Goal: Transaction & Acquisition: Complete application form

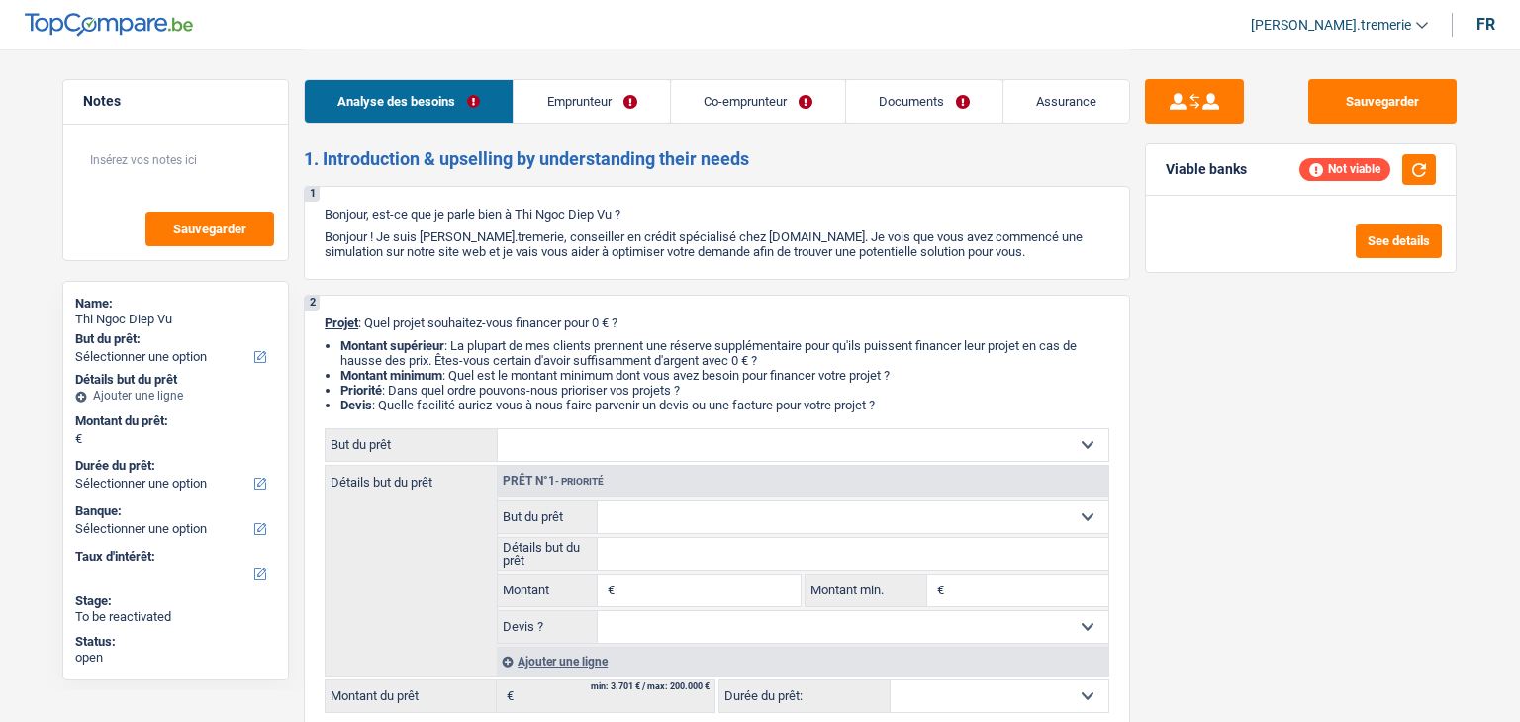
select select "independent"
select select "mutuality"
select select "netSalary"
select select "mutualityIndemnity"
select select "ownerWithoutMortgage"
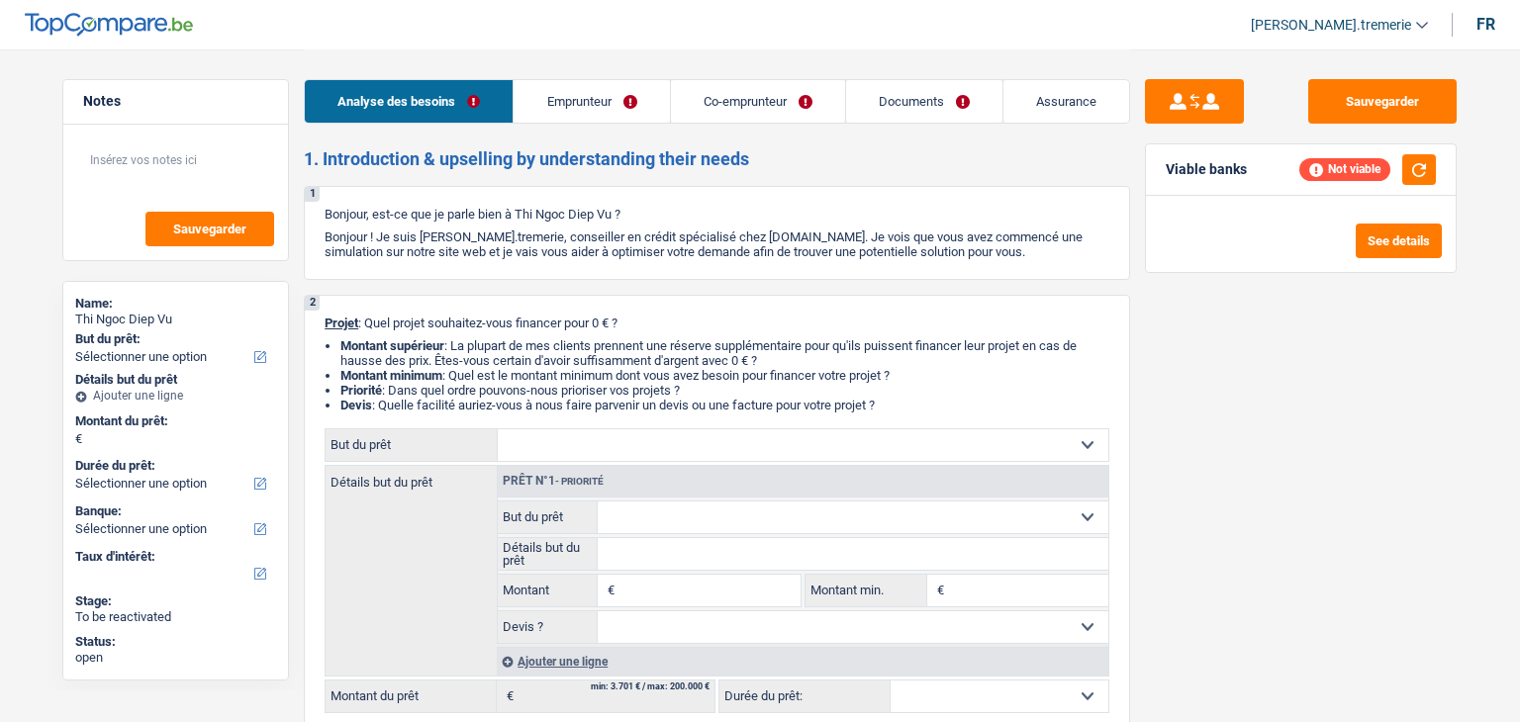
select select "personalLoan"
select select "smallWorks"
select select "60"
select select "personalLoan"
select select "homeFurnishingOrRelocation"
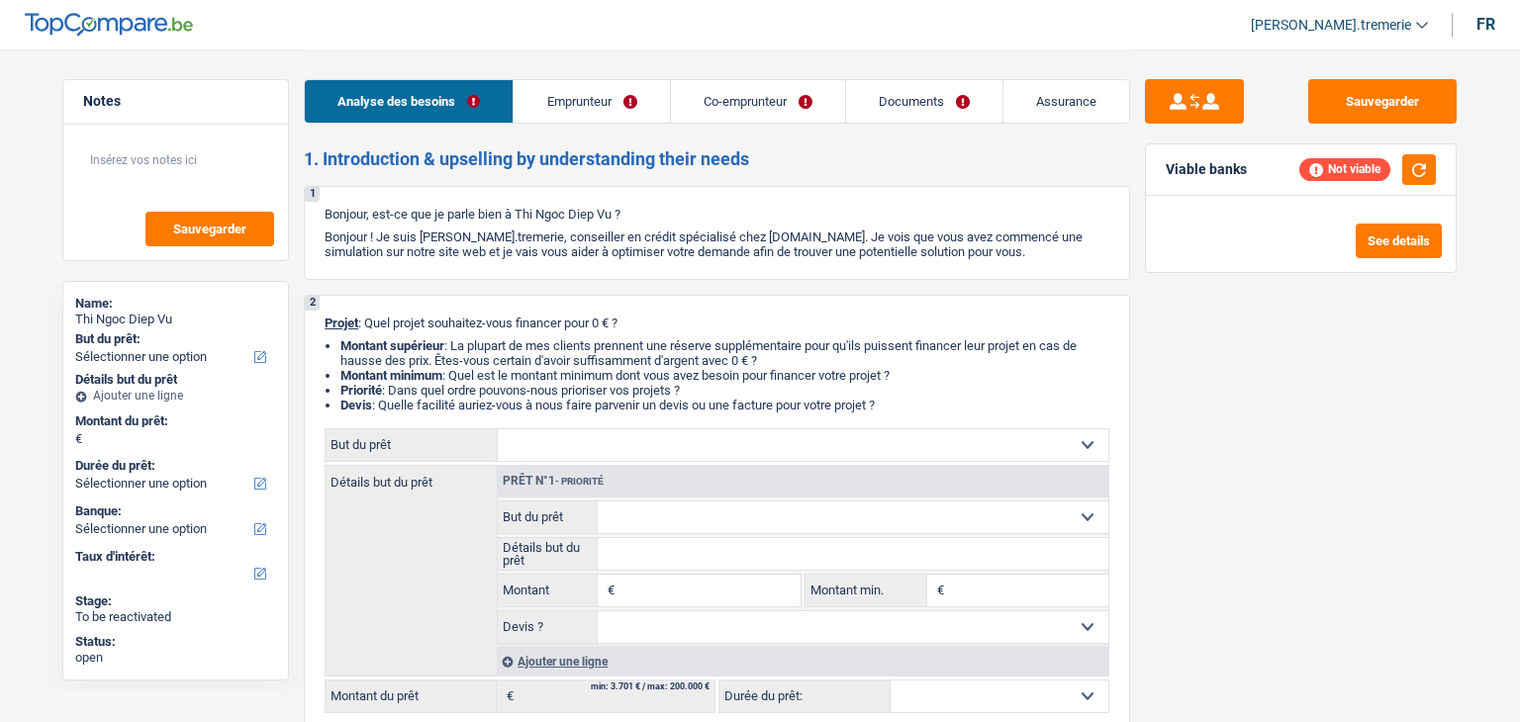
select select "60"
select select "32"
select select "married"
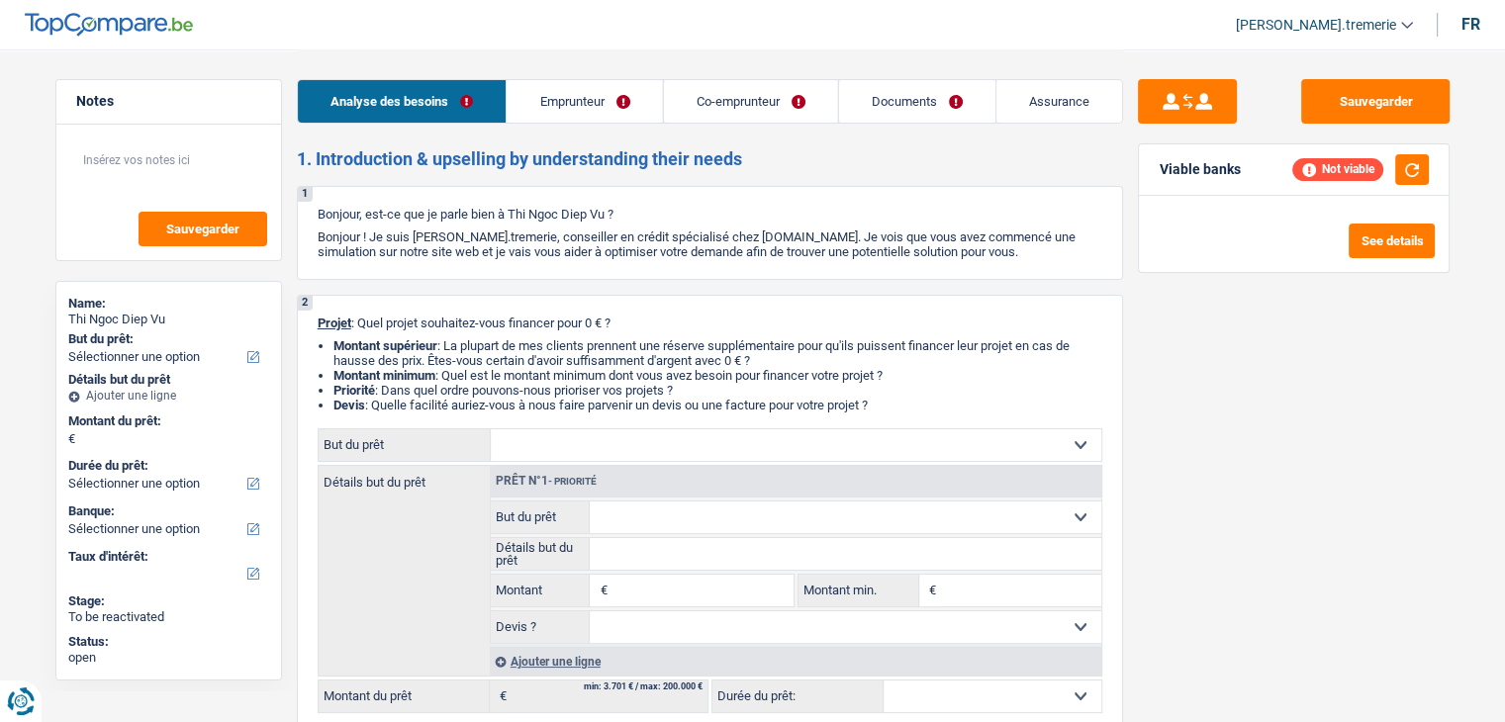
click at [595, 108] on link "Emprunteur" at bounding box center [584, 101] width 155 height 43
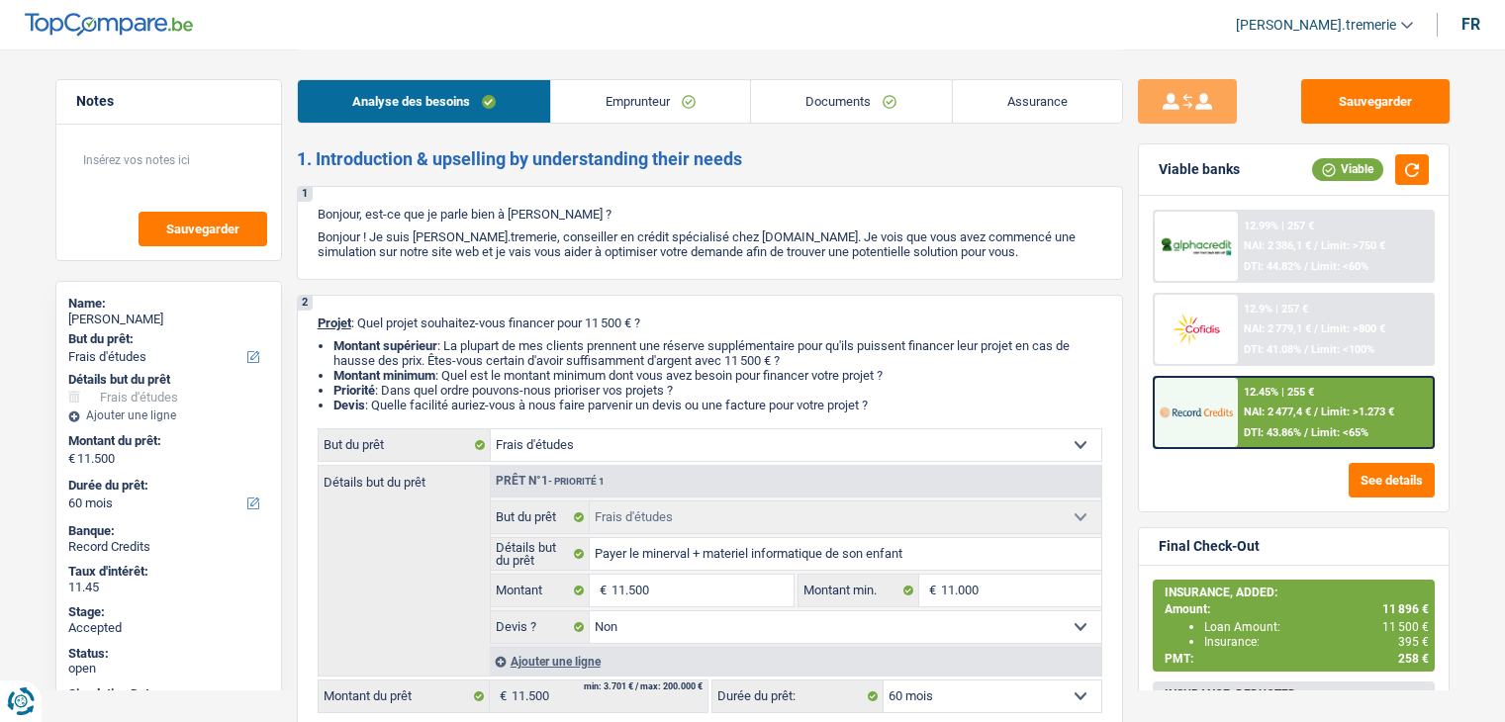
select select "study"
select select "60"
select select "study"
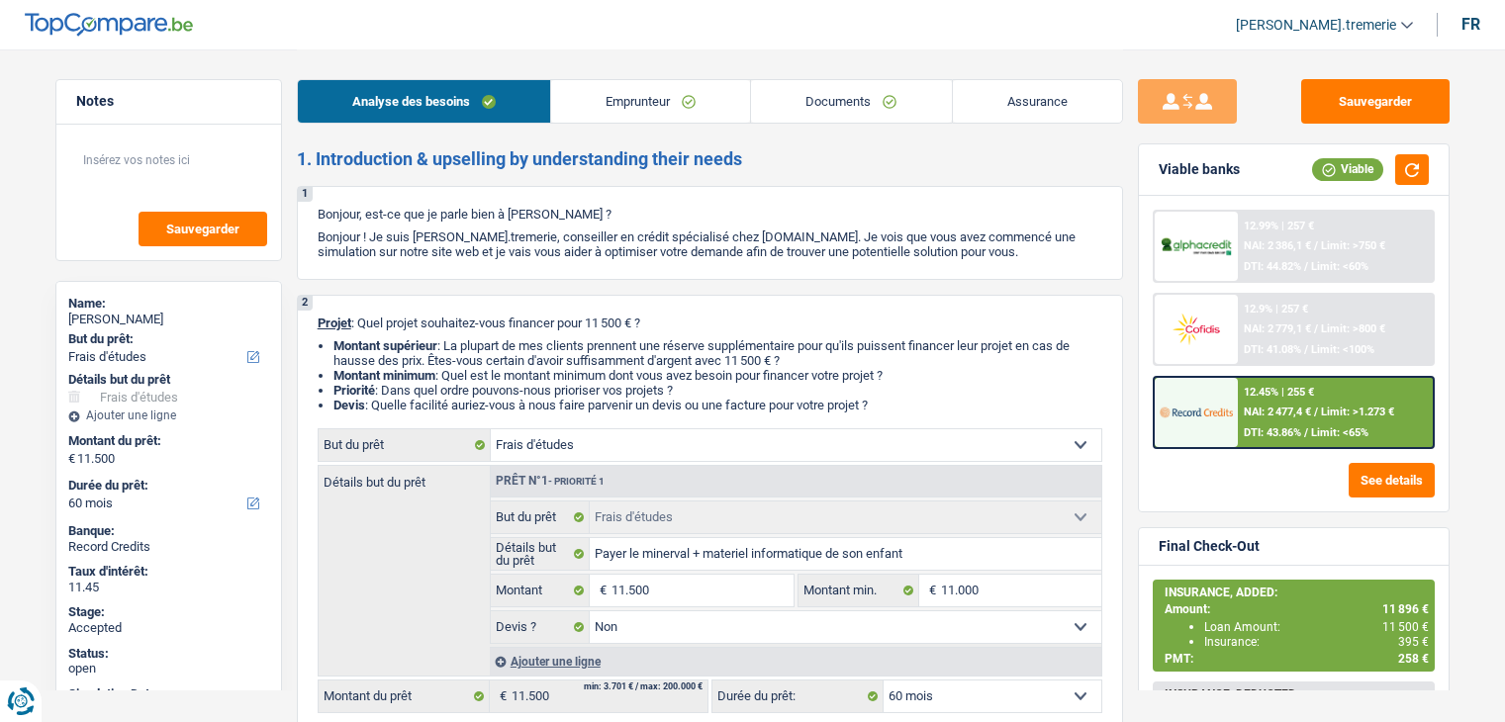
select select "false"
select select "60"
select select "publicEmployee"
select select "netSalary"
select select "familyAllowances"
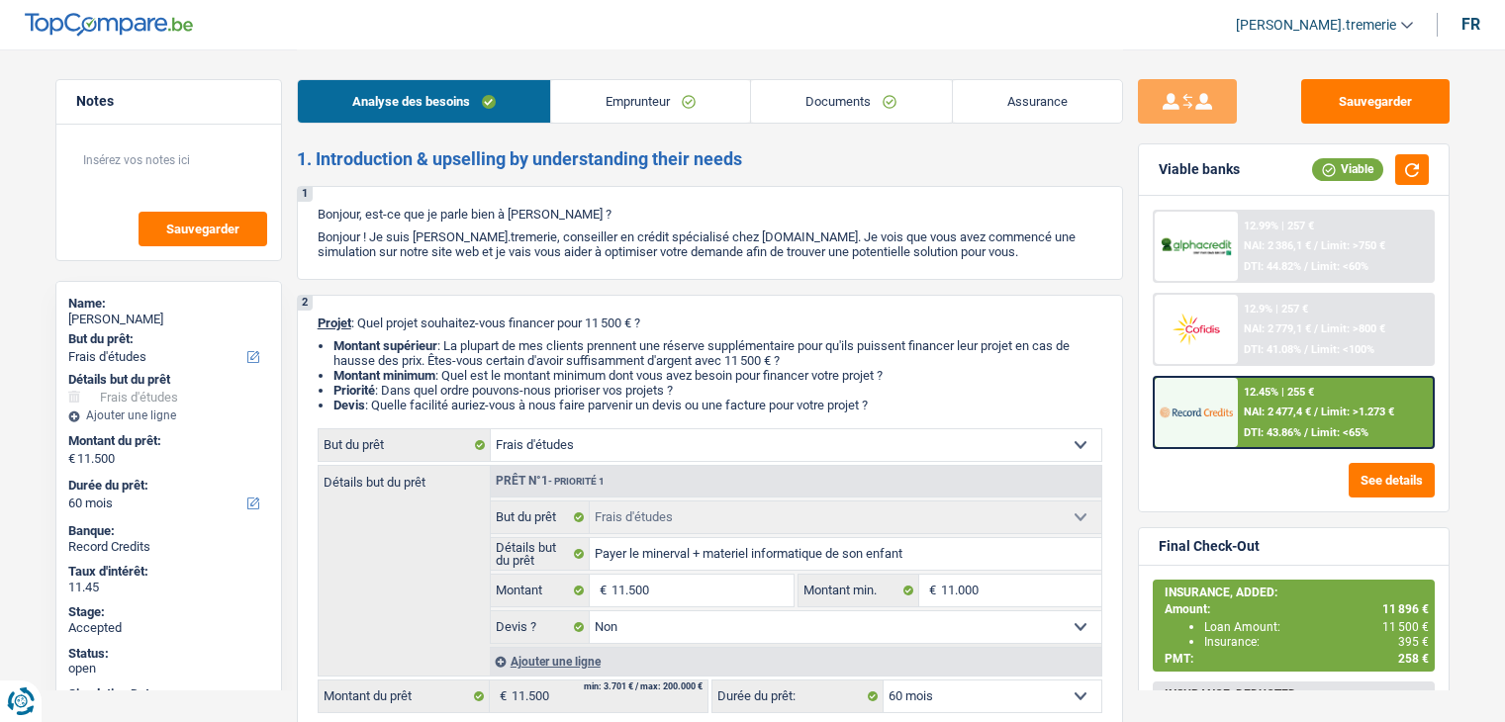
select select "alimony"
select select "mealVouchers"
select select "rents"
select select "carLoan"
select select "60"
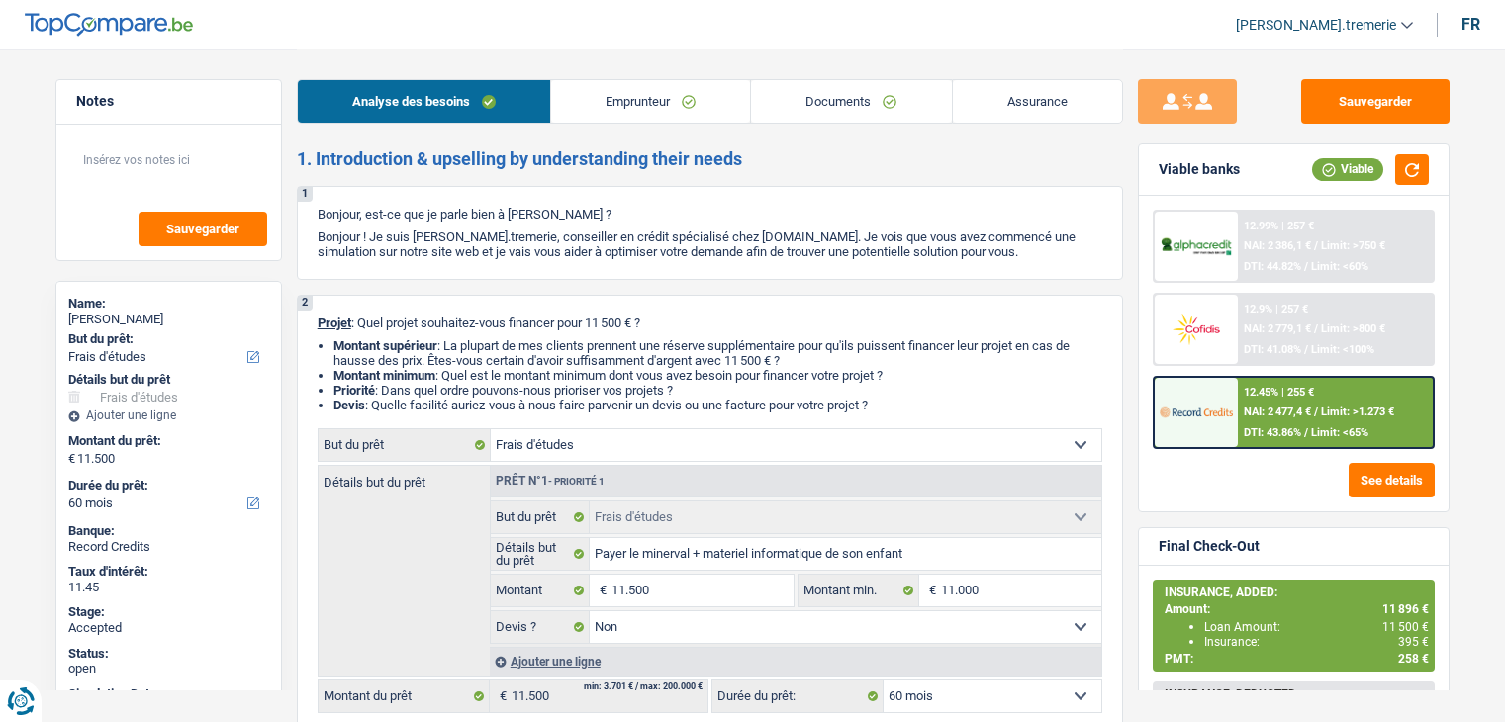
select select "personalLoan"
select select "education"
select select "60"
select select "study"
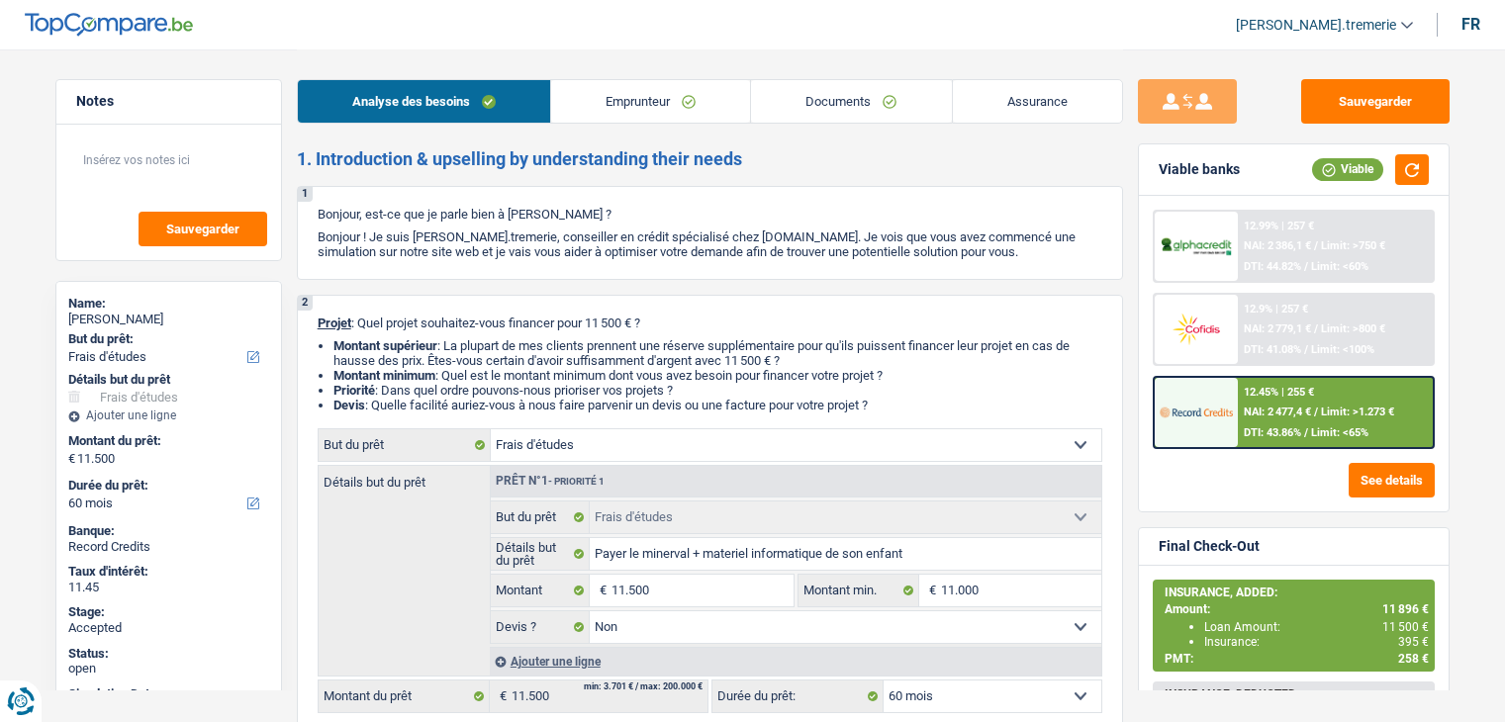
select select "false"
select select "60"
click at [986, 105] on link "Assurance" at bounding box center [1037, 101] width 169 height 43
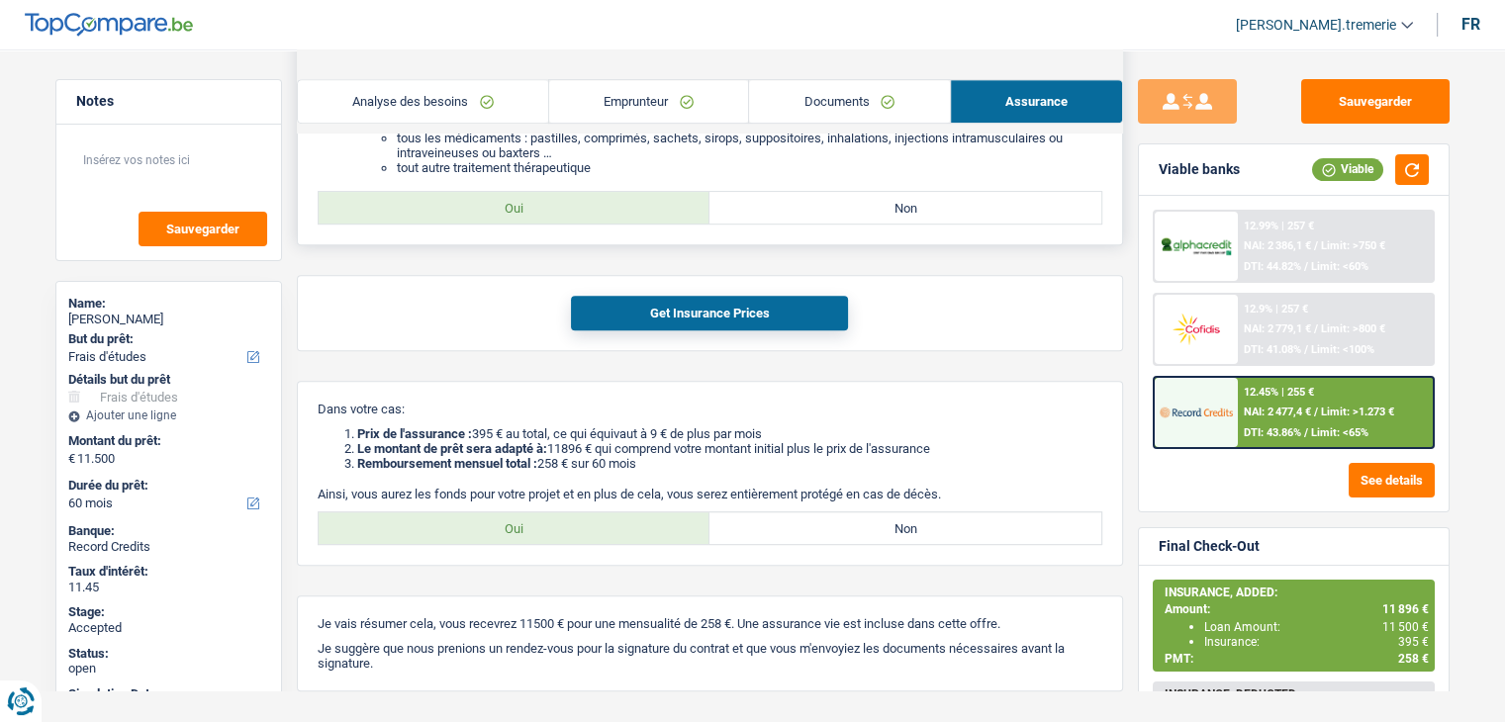
scroll to position [891, 0]
click at [1236, 503] on div "12.99% | 257 € NAI: 2 386,1 € / Limit: >750 € DTI: 44.82% / Limit: <60% 12.9% |…" at bounding box center [1294, 354] width 310 height 316
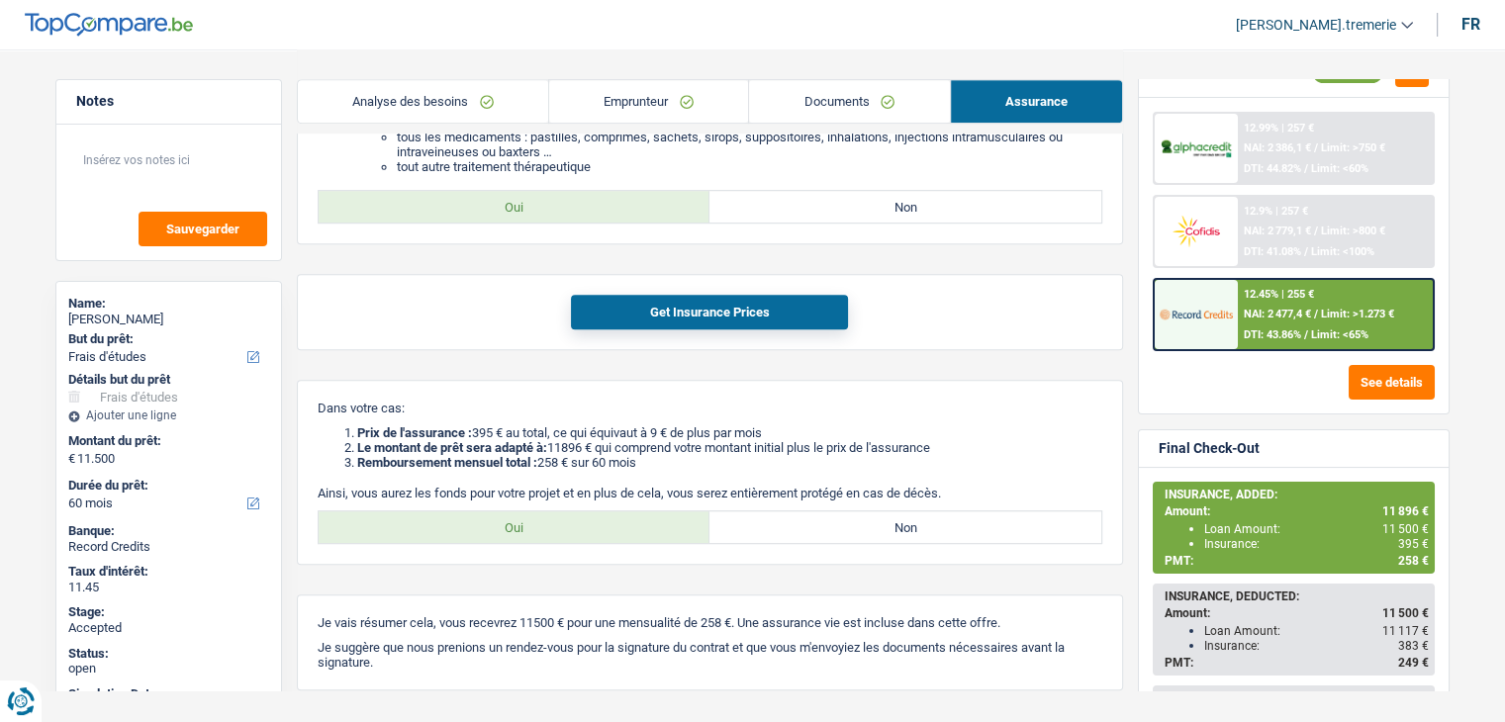
scroll to position [99, 0]
click at [1332, 323] on div "12.45% | 255 € NAI: 2 477,4 € / Limit: >1.273 € DTI: 43.86% / Limit: <65%" at bounding box center [1335, 313] width 195 height 69
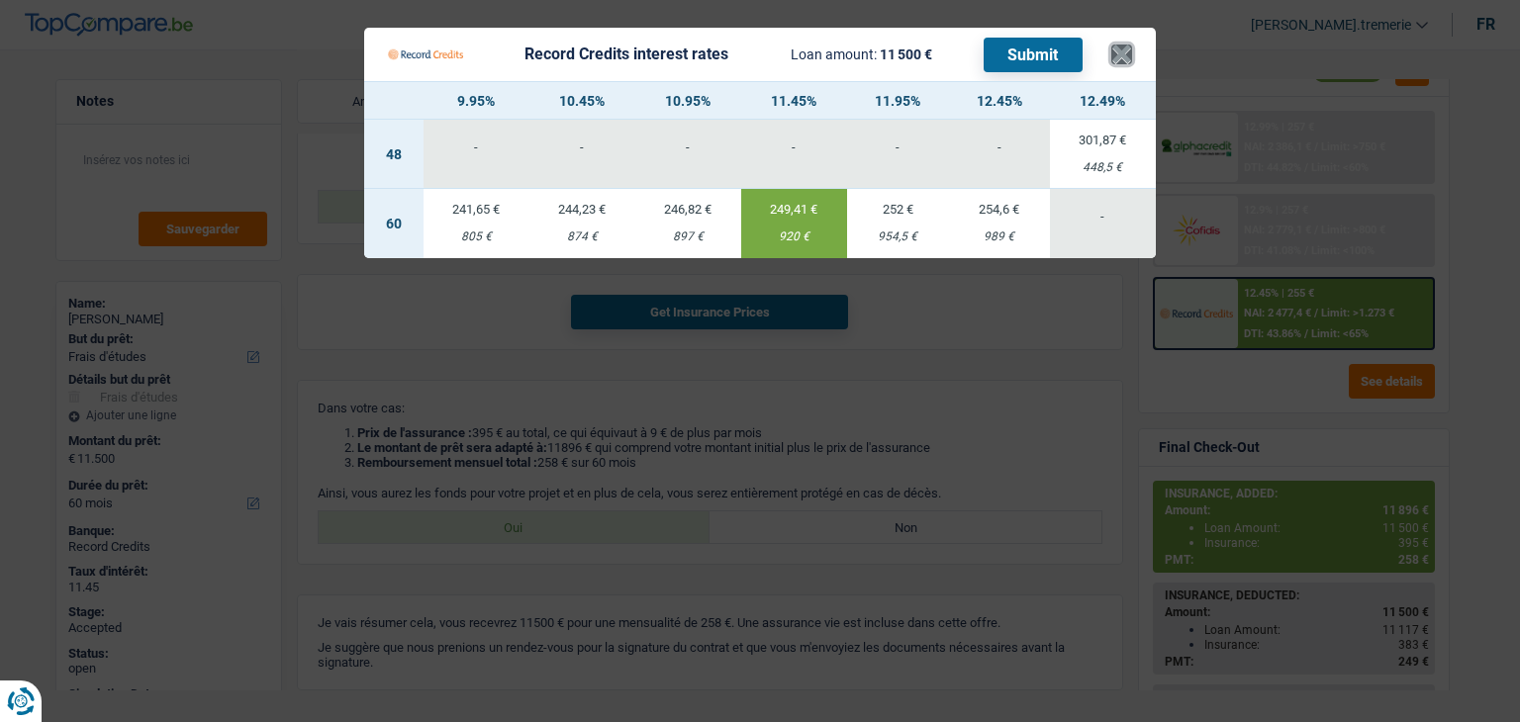
click at [1119, 47] on button "×" at bounding box center [1121, 55] width 21 height 20
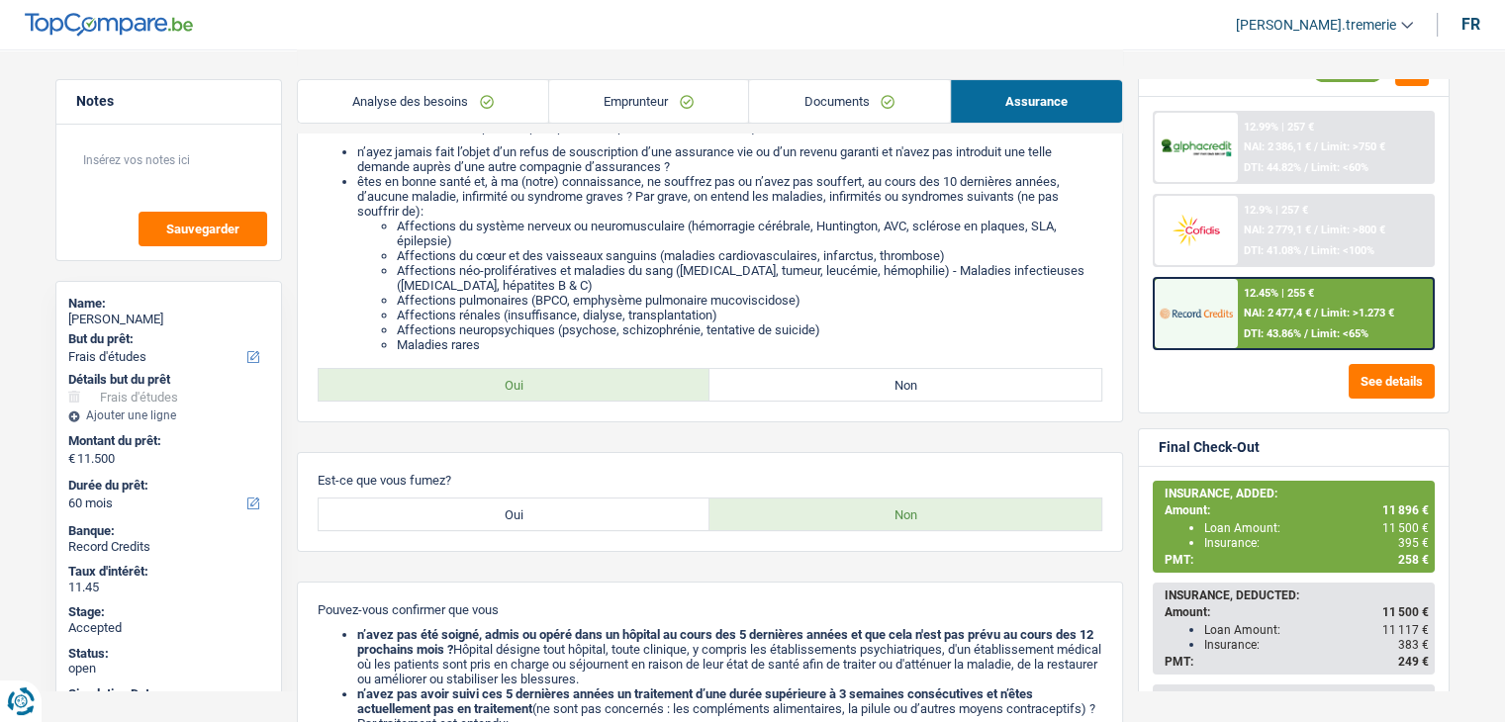
scroll to position [0, 0]
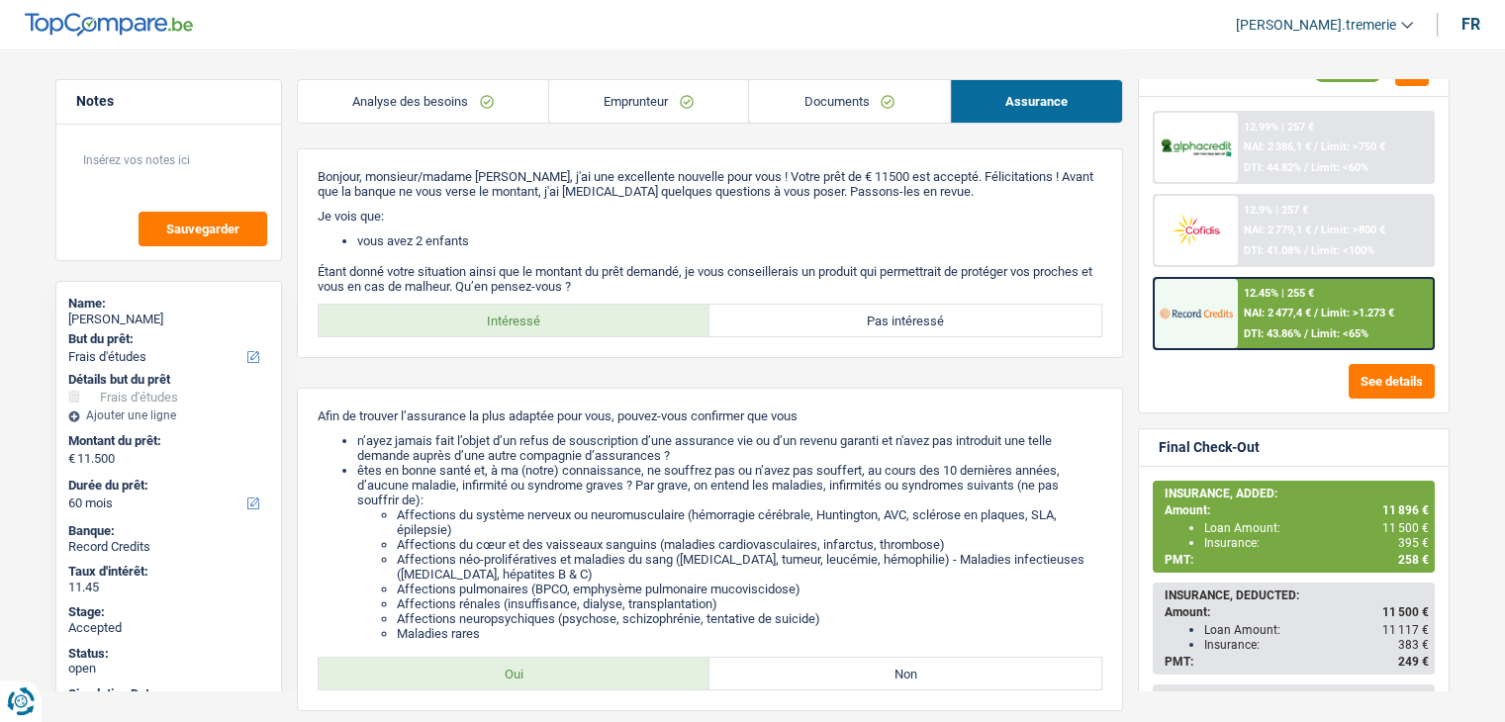
click at [827, 96] on link "Documents" at bounding box center [849, 101] width 200 height 43
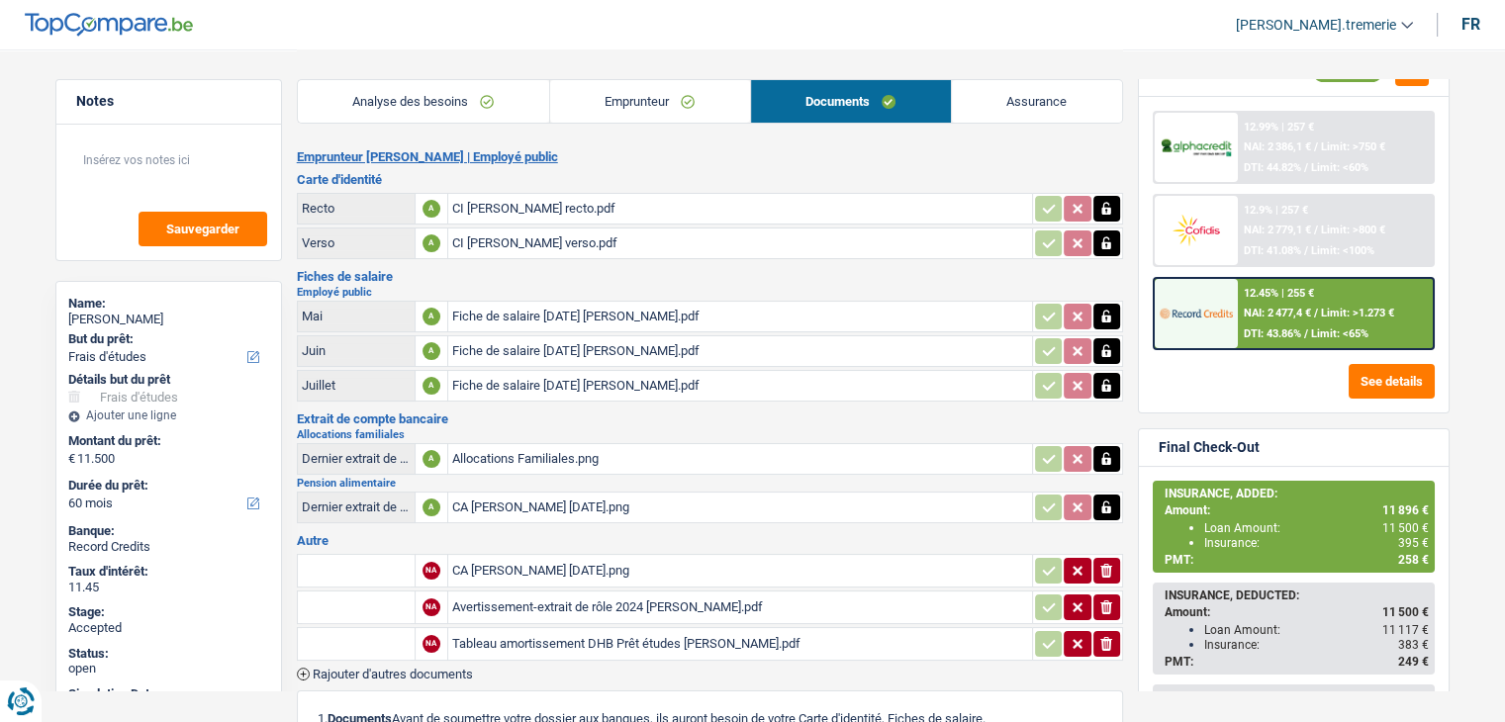
click at [706, 85] on link "Emprunteur" at bounding box center [650, 101] width 200 height 43
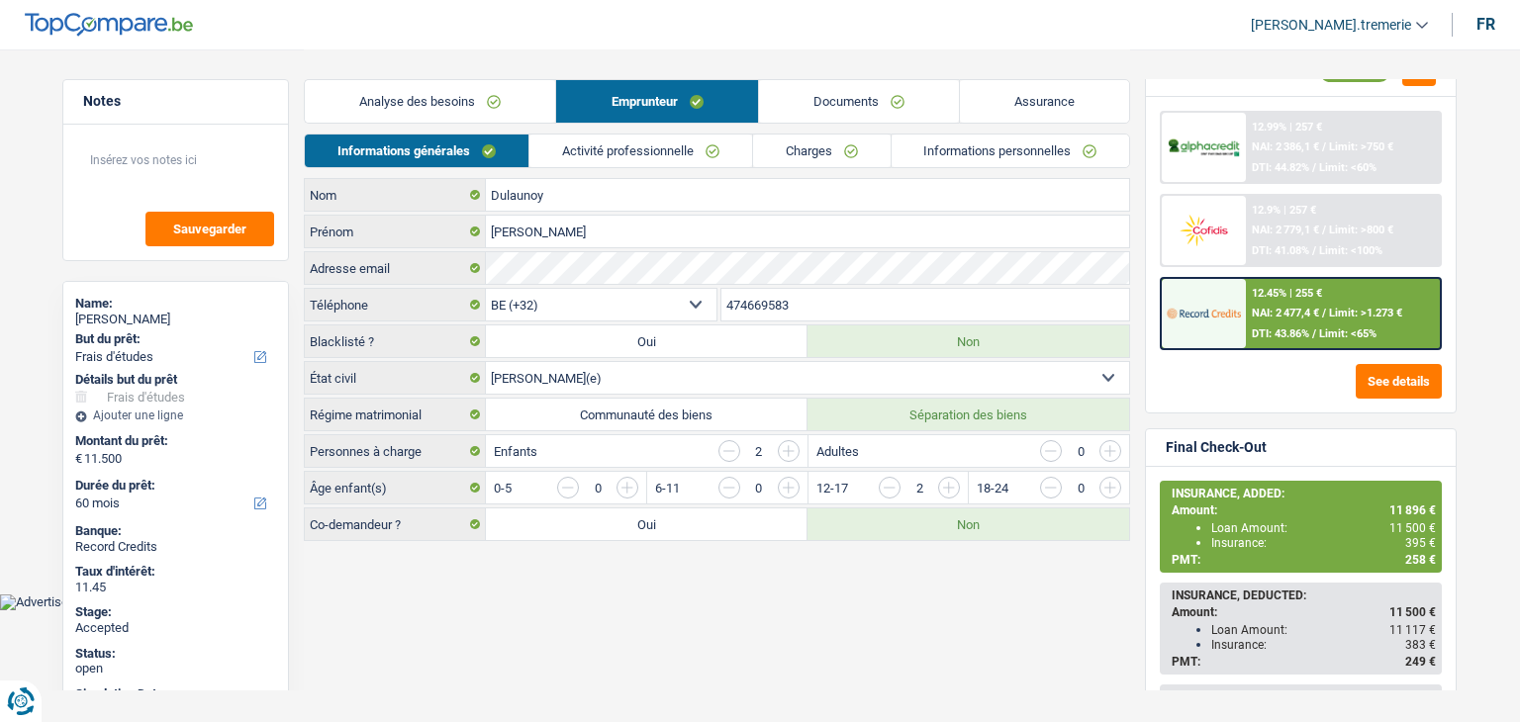
click at [1331, 40] on link "[PERSON_NAME].tremerie" at bounding box center [1331, 25] width 193 height 33
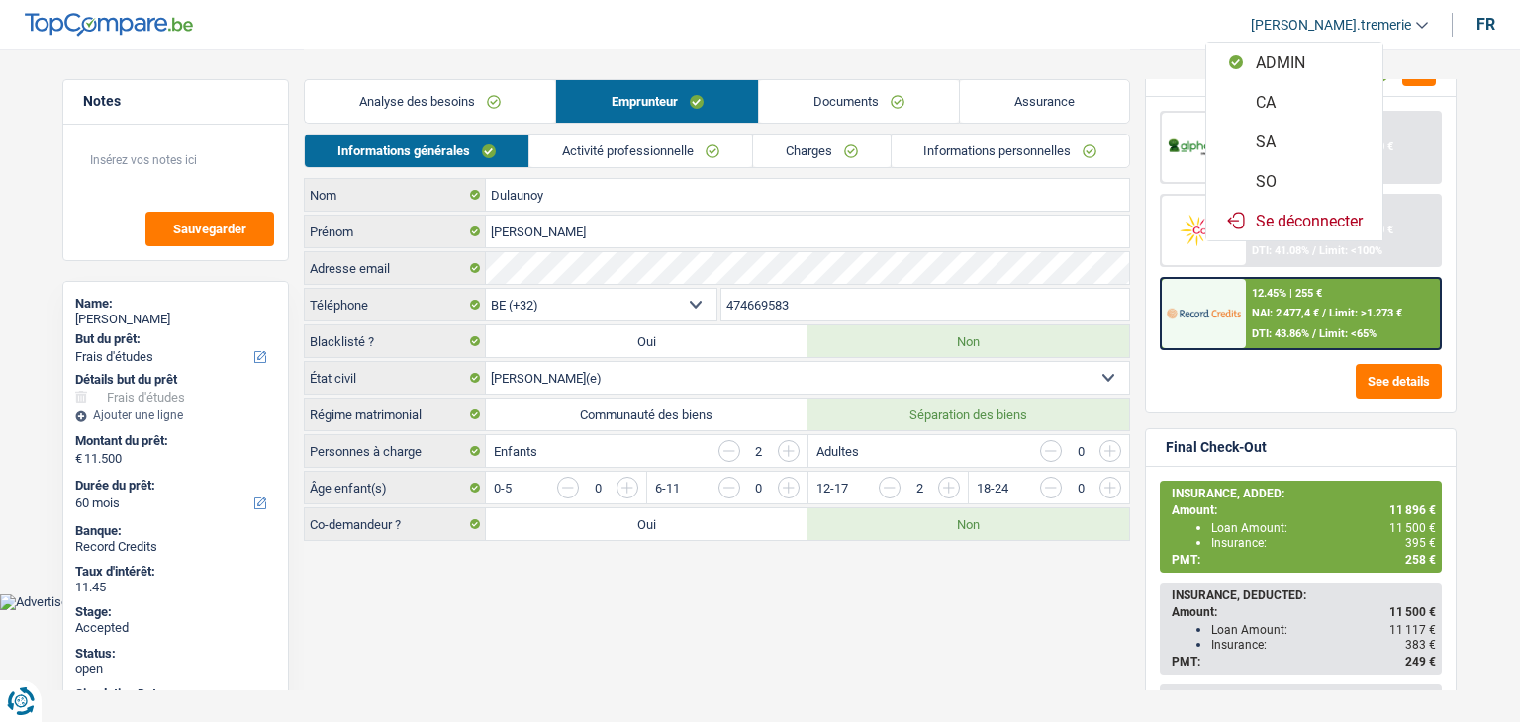
click at [1283, 179] on button "SO" at bounding box center [1294, 181] width 176 height 40
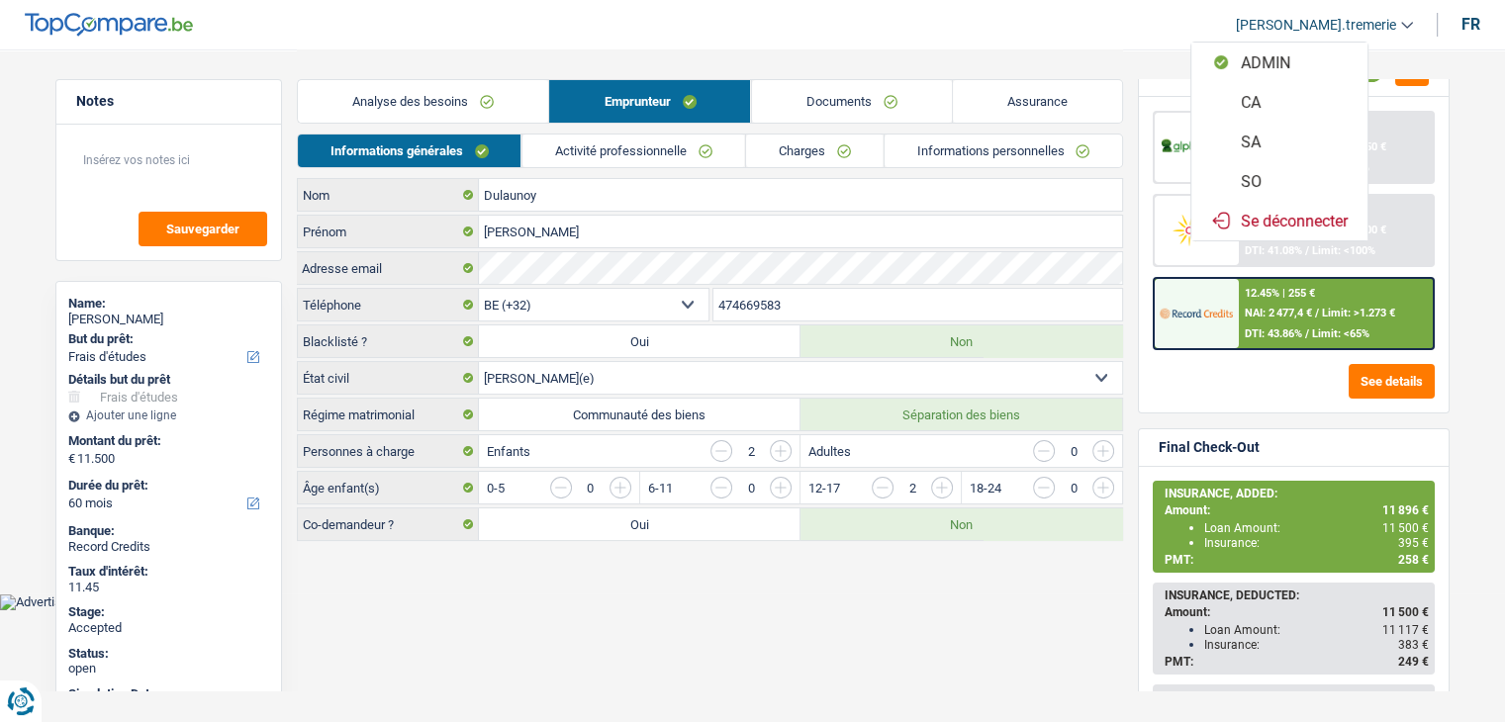
select select "60"
select select "study"
select select "false"
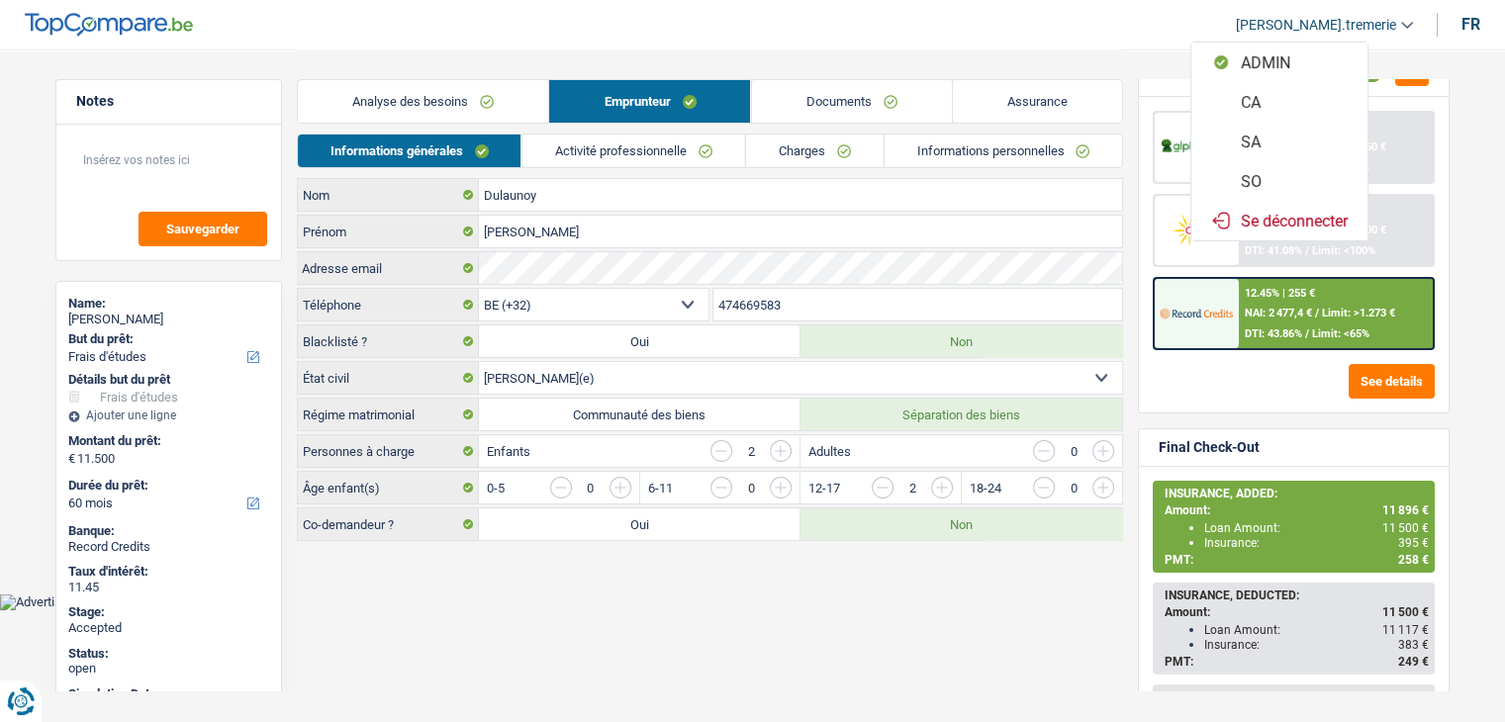
select select "60"
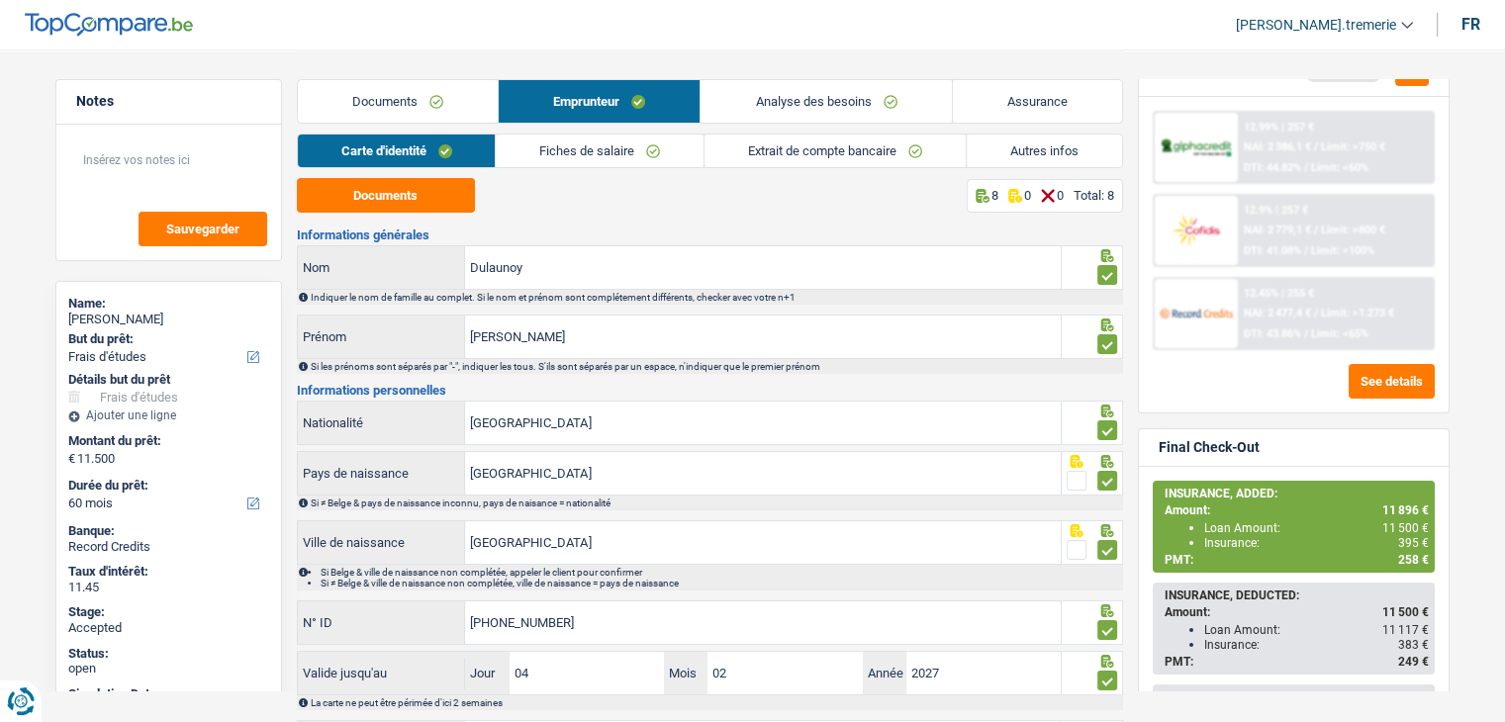
click at [871, 98] on link "Analyse des besoins" at bounding box center [826, 101] width 250 height 43
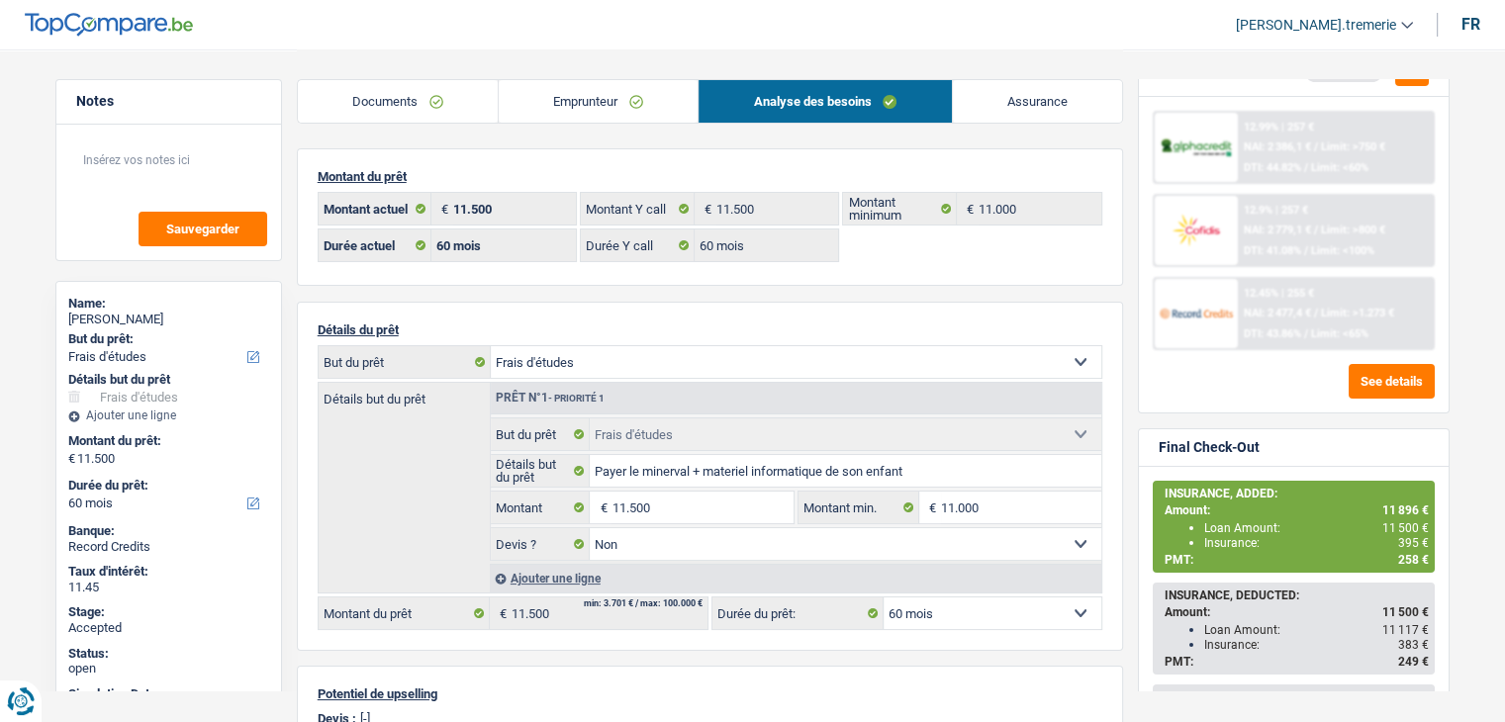
click at [1298, 224] on span "NAI: 2 779,1 €" at bounding box center [1277, 230] width 67 height 13
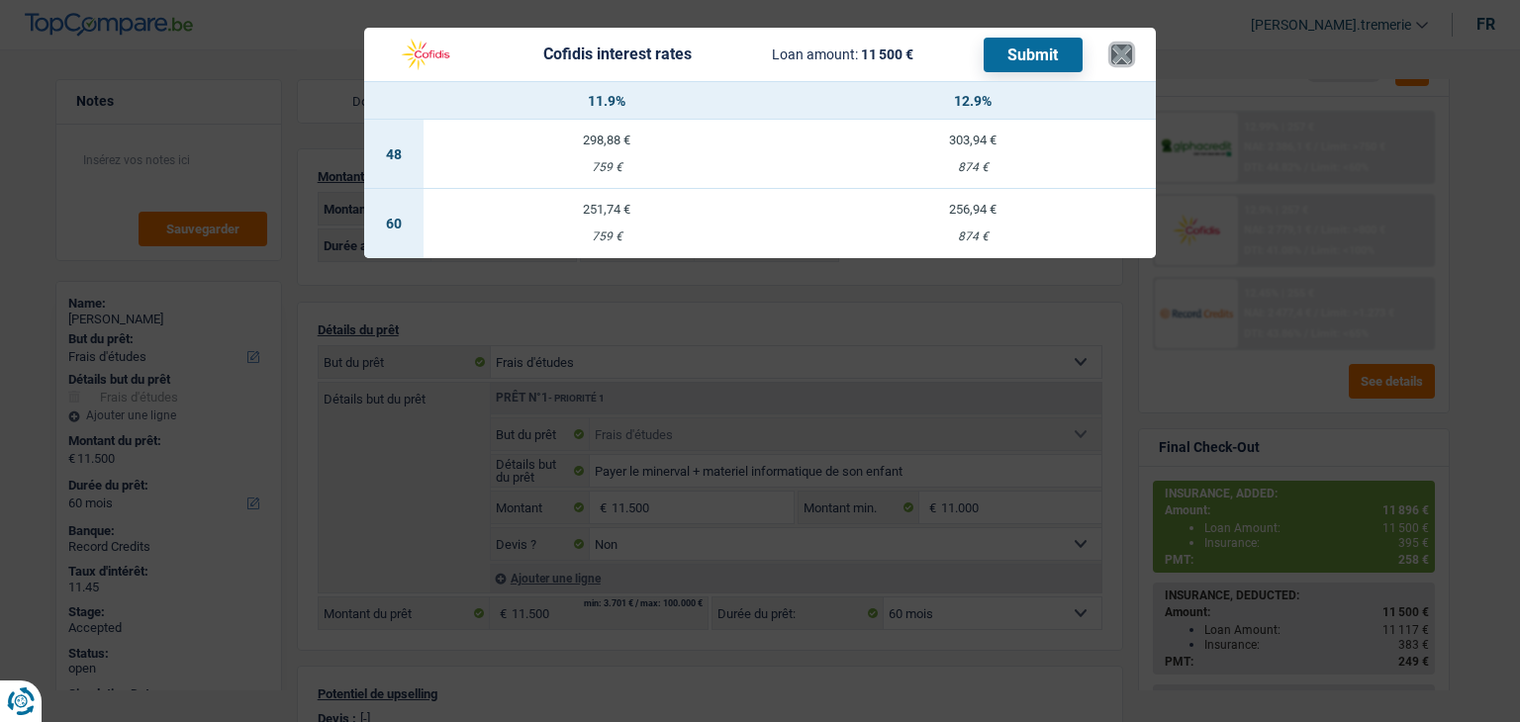
click at [1120, 48] on button "×" at bounding box center [1121, 55] width 21 height 20
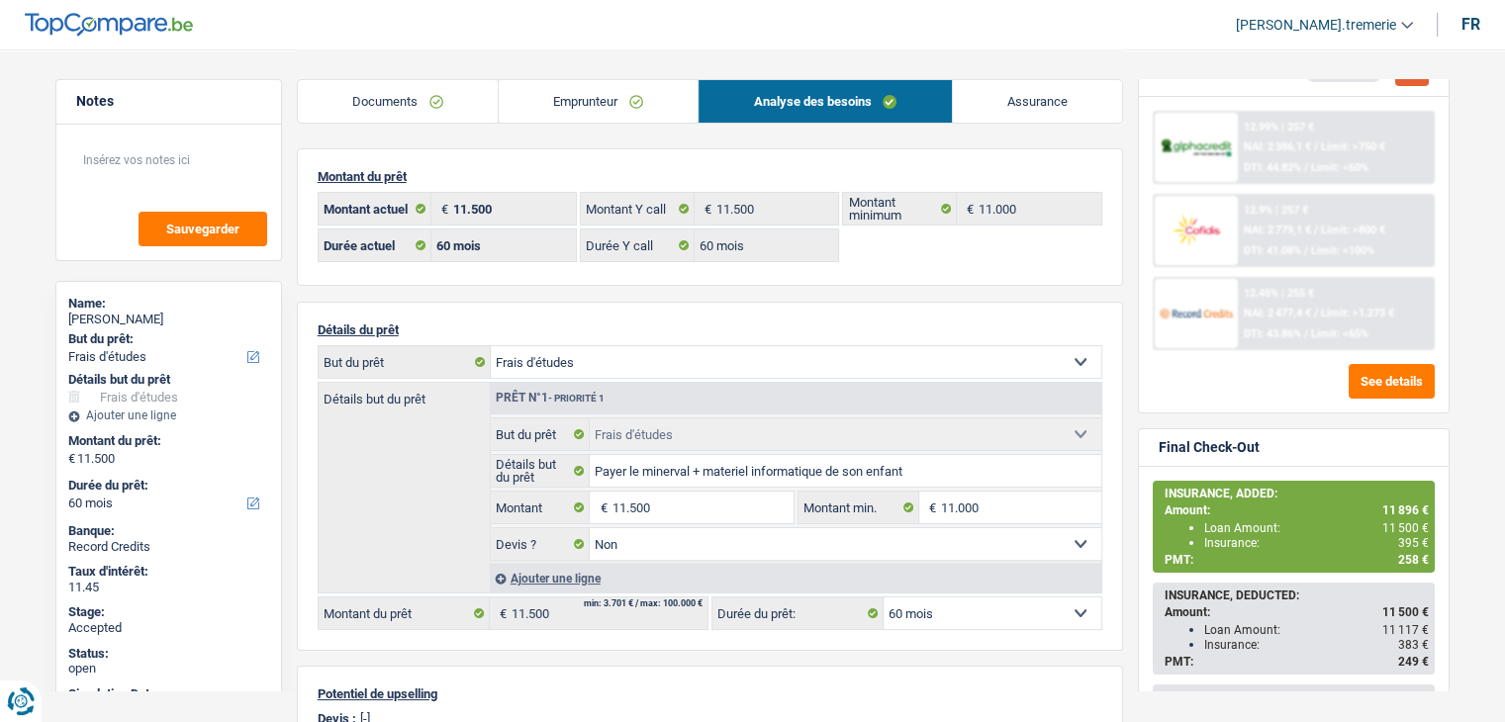
click at [1417, 84] on button "button" at bounding box center [1412, 70] width 34 height 31
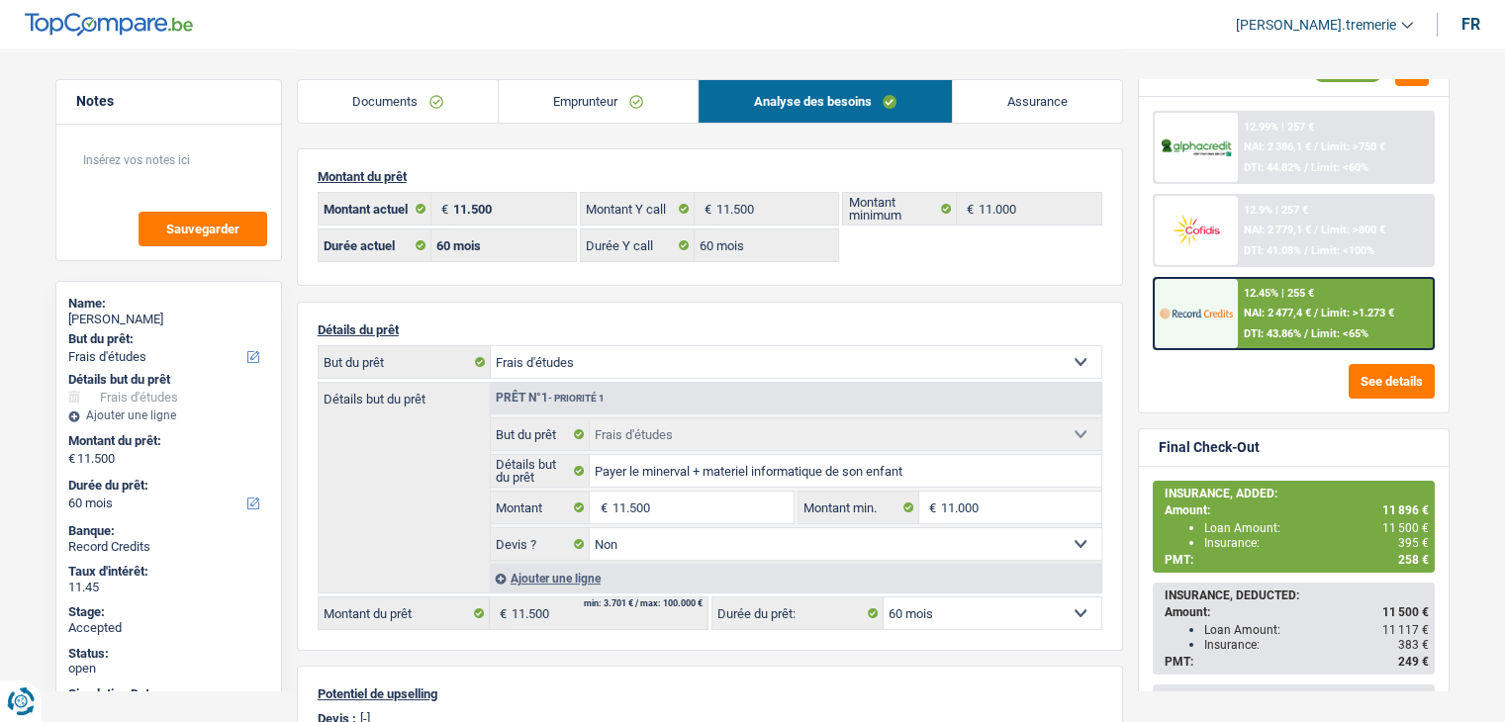
click at [1019, 106] on link "Assurance" at bounding box center [1037, 101] width 169 height 43
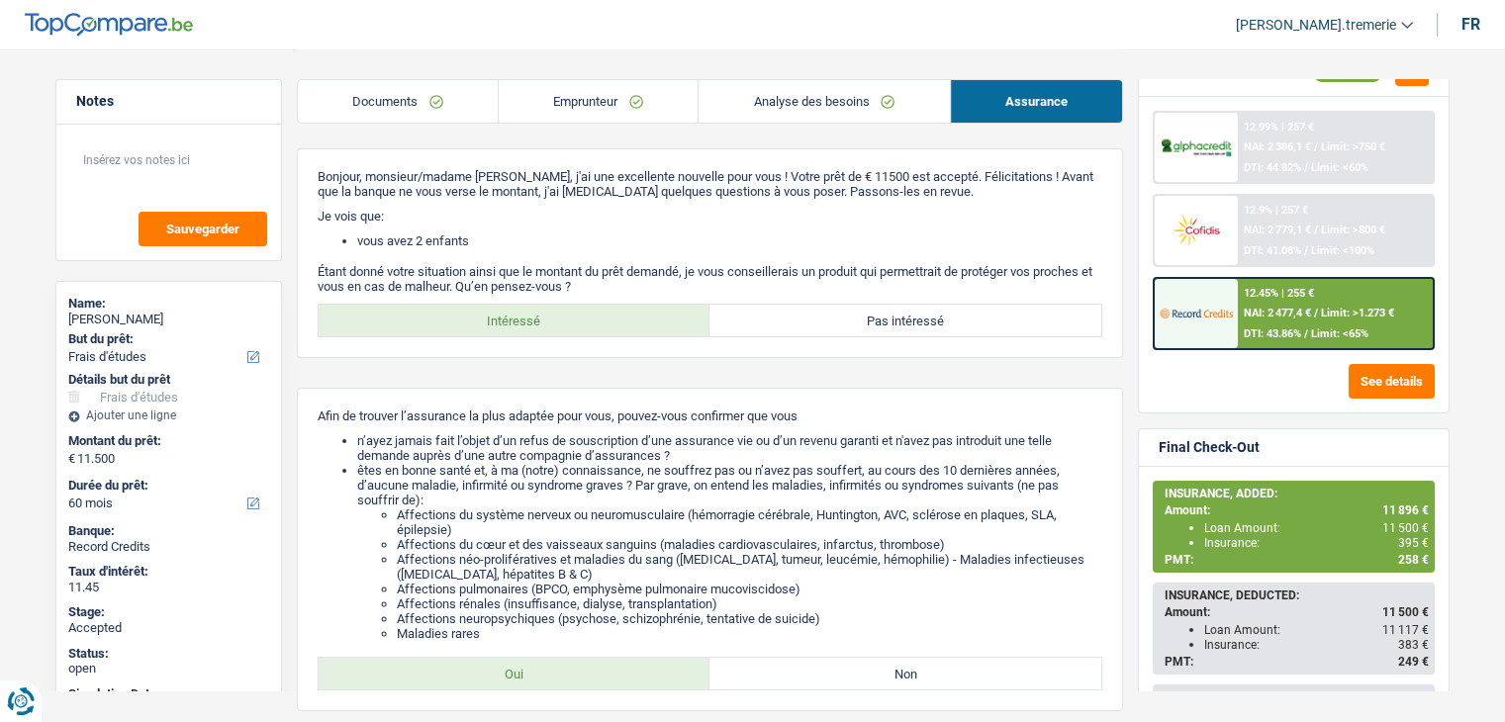
click at [1266, 256] on div "12.9% | 257 € NAI: 2 779,1 € / Limit: >800 € DTI: 41.08% / Limit: <100%" at bounding box center [1335, 230] width 195 height 69
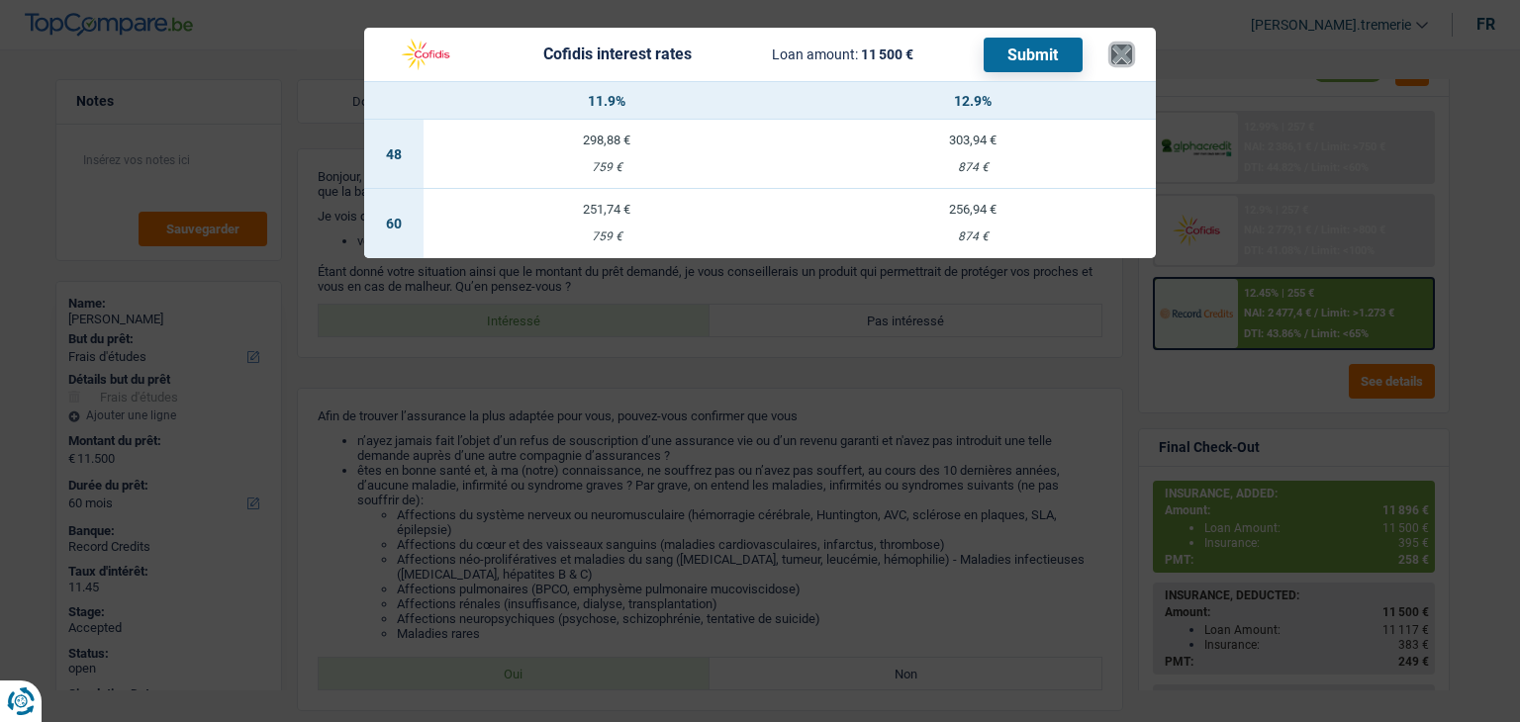
click at [1119, 50] on button "×" at bounding box center [1121, 55] width 21 height 20
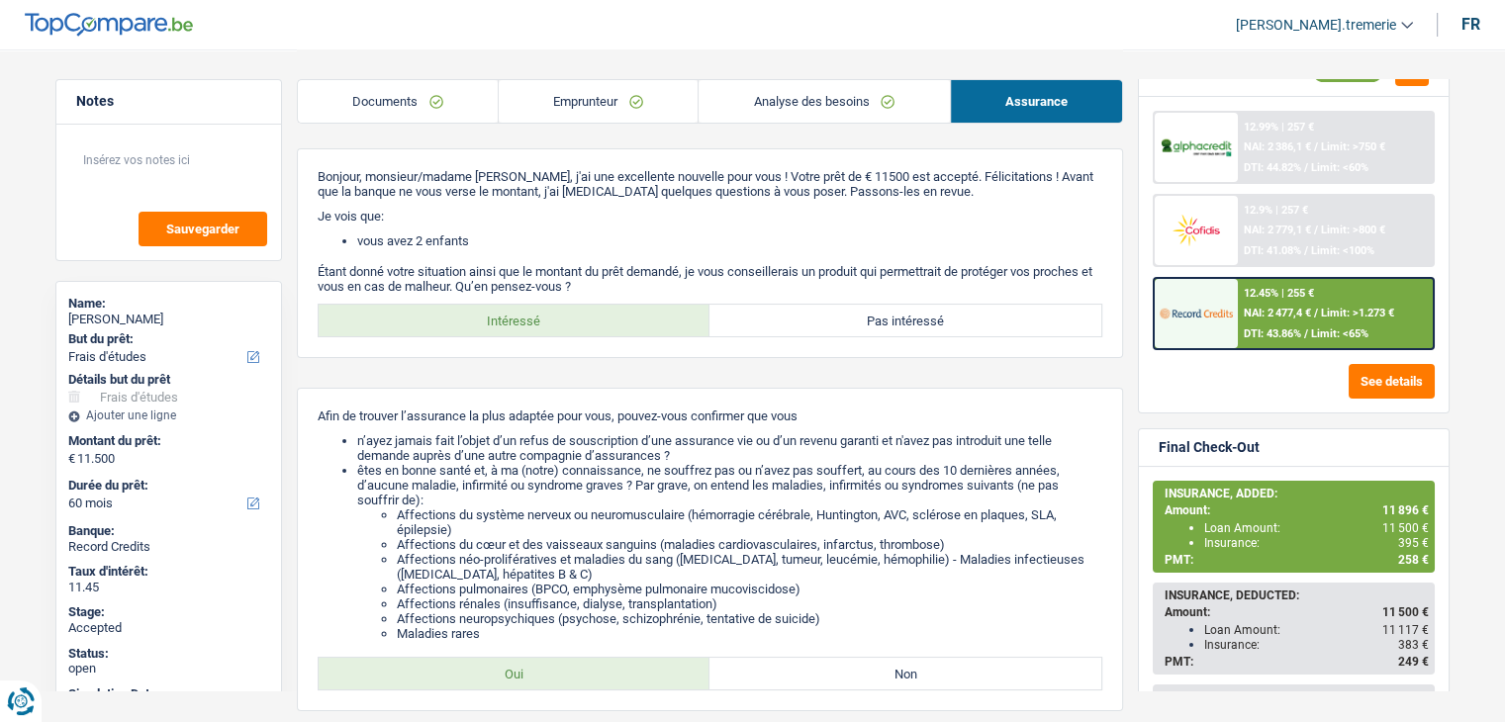
click at [1233, 295] on div at bounding box center [1196, 313] width 83 height 69
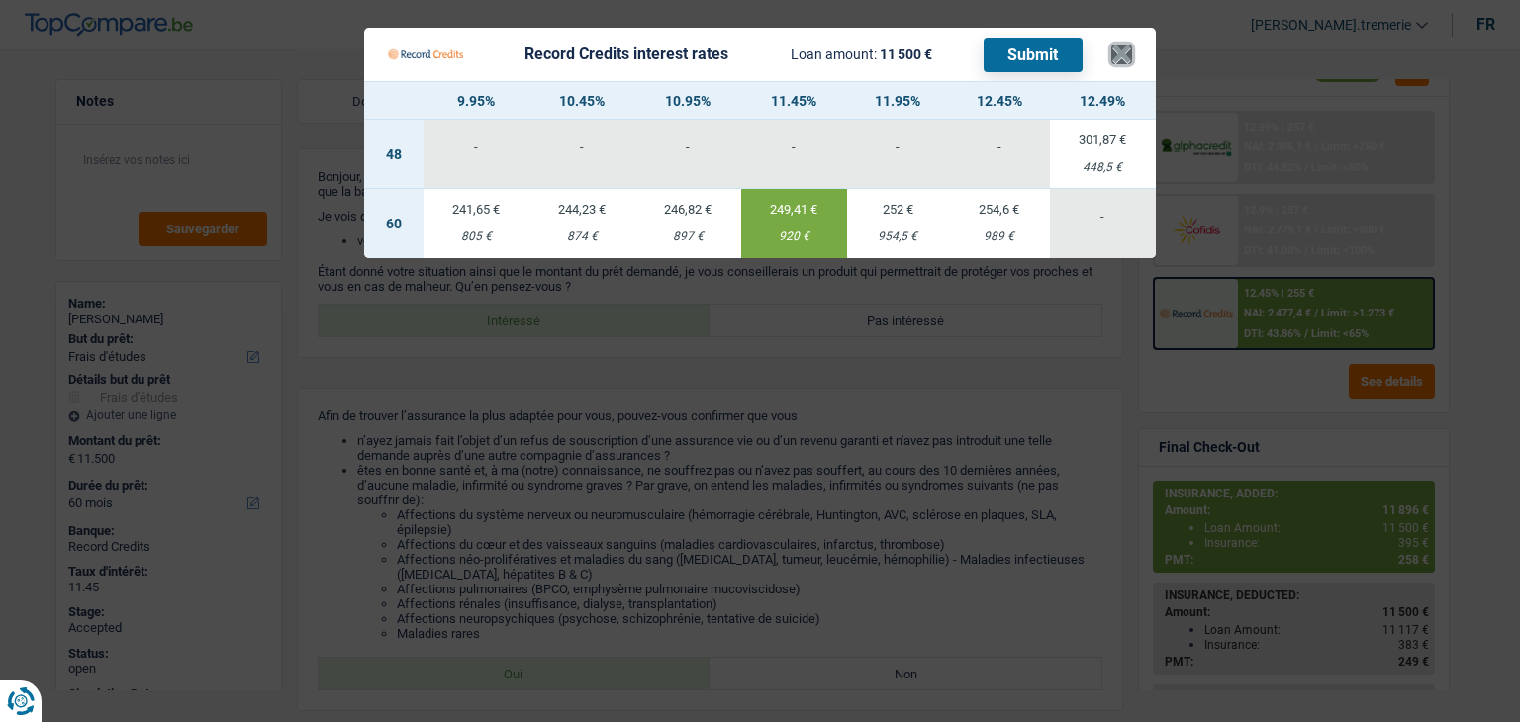
click at [1121, 47] on button "×" at bounding box center [1121, 55] width 21 height 20
